Goal: Information Seeking & Learning: Learn about a topic

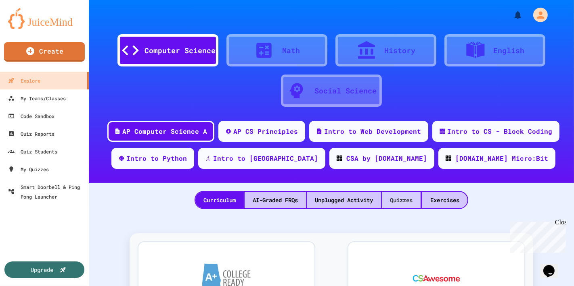
click at [405, 202] on div "Quizzes" at bounding box center [401, 200] width 39 height 17
